Goal: Transaction & Acquisition: Register for event/course

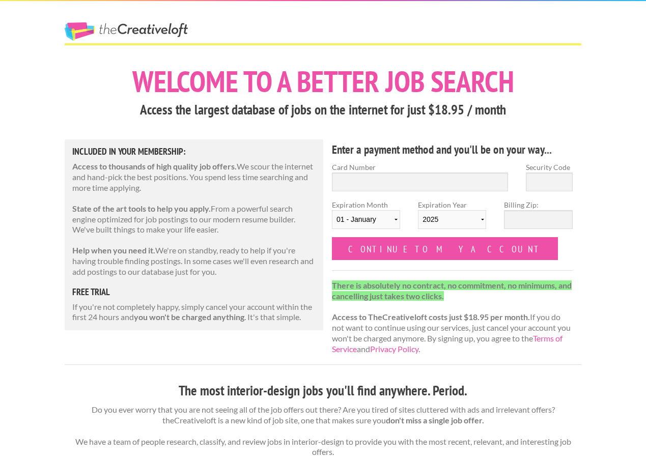
click at [133, 37] on link "The Creative Loft" at bounding box center [126, 31] width 123 height 18
click at [96, 33] on link "The Creative Loft" at bounding box center [126, 31] width 123 height 18
click at [92, 26] on link "The Creative Loft" at bounding box center [126, 31] width 123 height 18
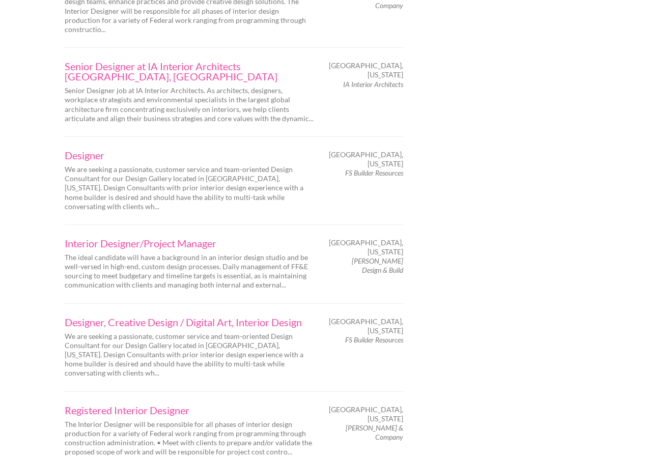
scroll to position [1273, 0]
